Goal: Task Accomplishment & Management: Use online tool/utility

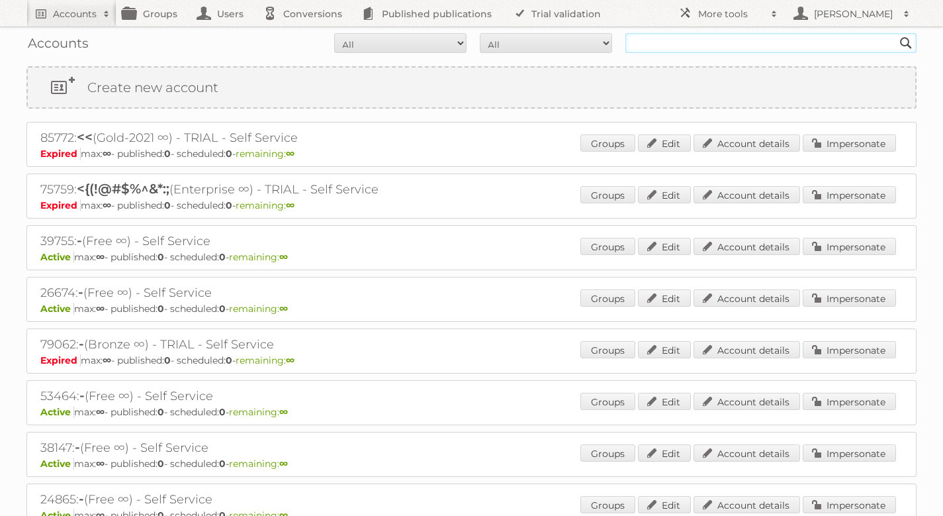
click at [721, 40] on input "text" at bounding box center [770, 43] width 291 height 20
type input "coolbox"
click at [896, 33] on input "Search" at bounding box center [906, 43] width 20 height 20
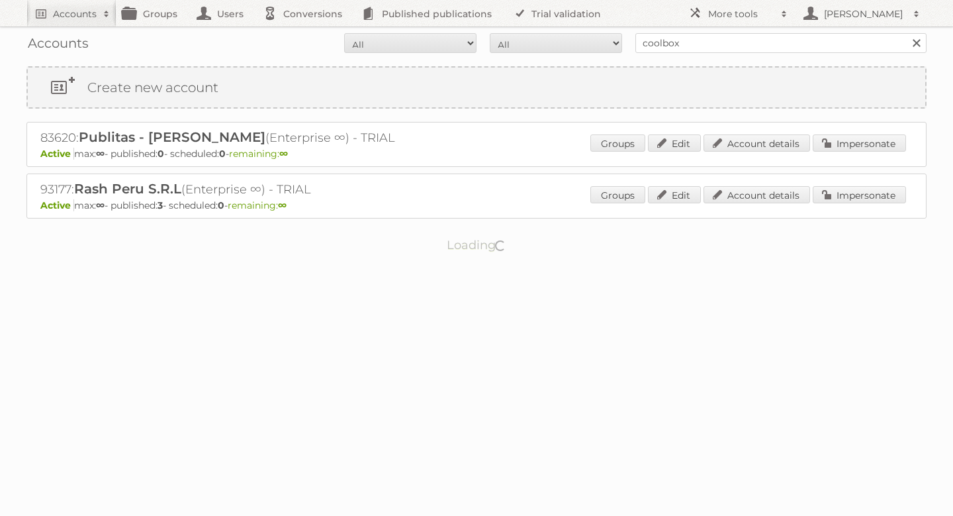
click at [788, 46] on input "coolbox" at bounding box center [780, 43] width 291 height 20
click at [841, 195] on link "Impersonate" at bounding box center [859, 194] width 93 height 17
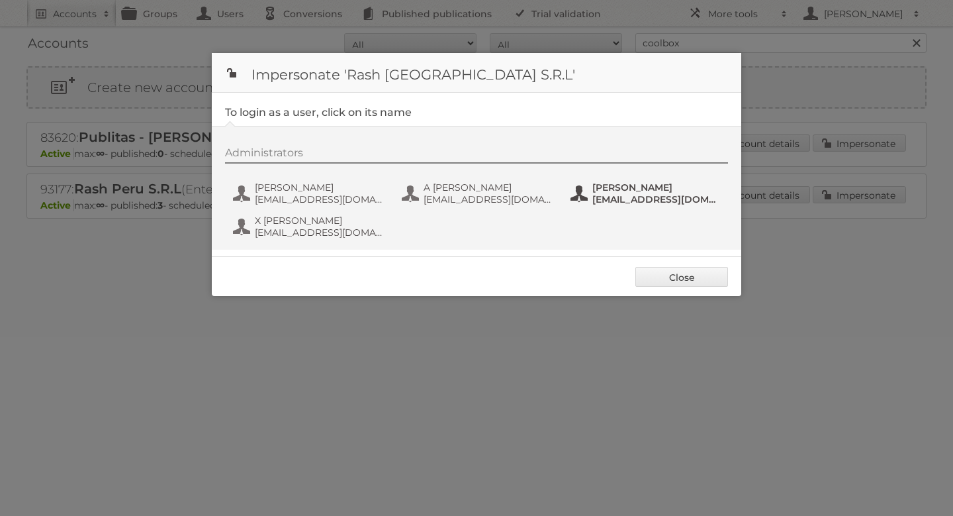
click at [608, 201] on span "[EMAIL_ADDRESS][DOMAIN_NAME]" at bounding box center [656, 199] width 128 height 12
